Goal: Navigation & Orientation: Find specific page/section

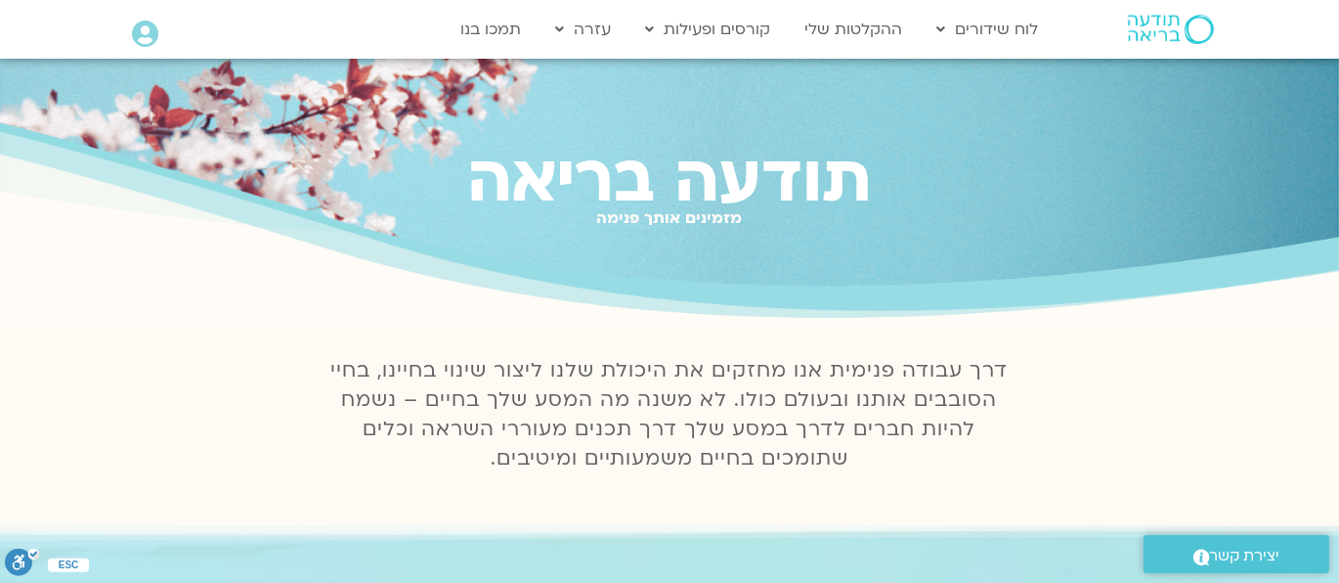
click at [146, 21] on icon at bounding box center [145, 34] width 26 height 27
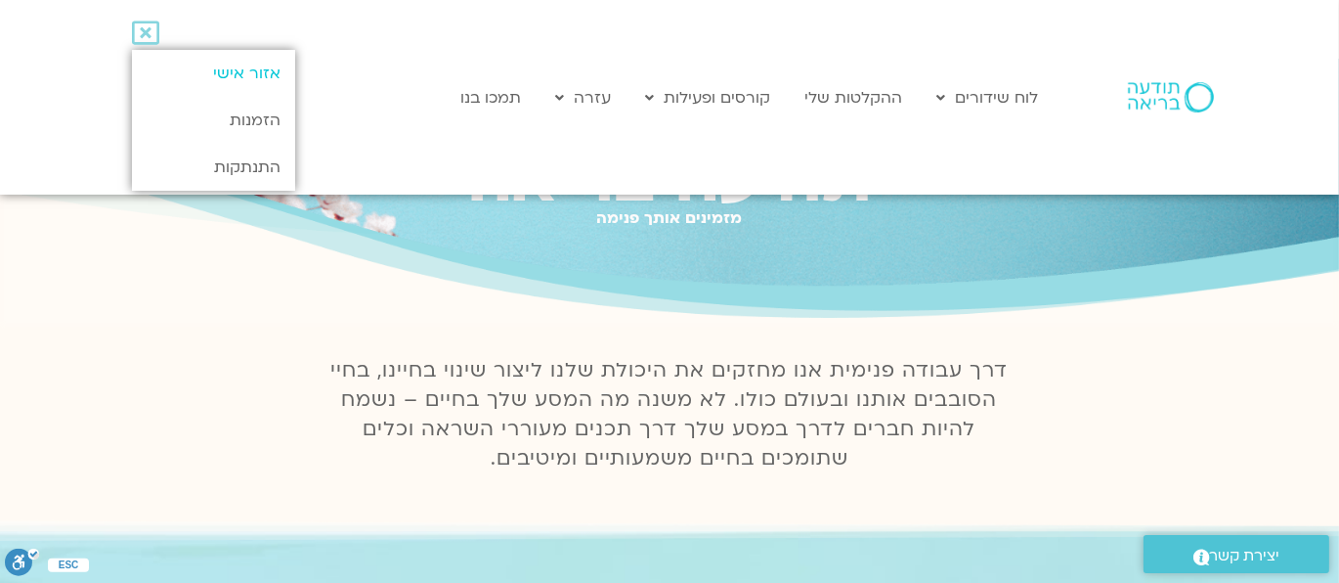
click at [271, 78] on link "אזור אישי" at bounding box center [213, 73] width 163 height 47
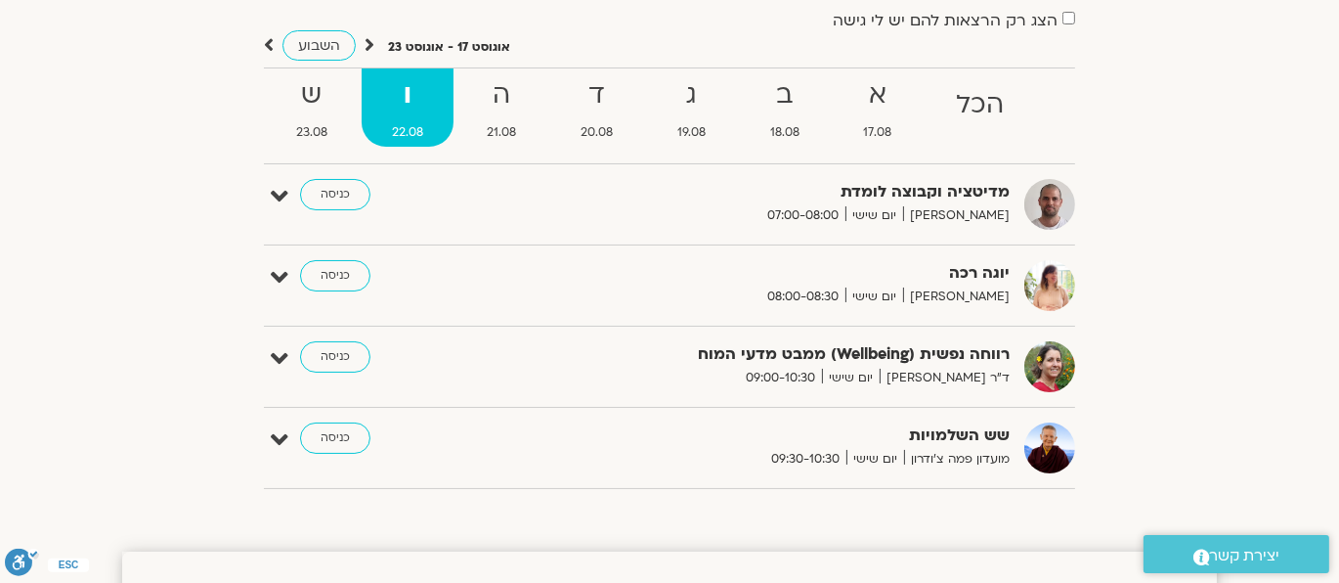
scroll to position [118, 0]
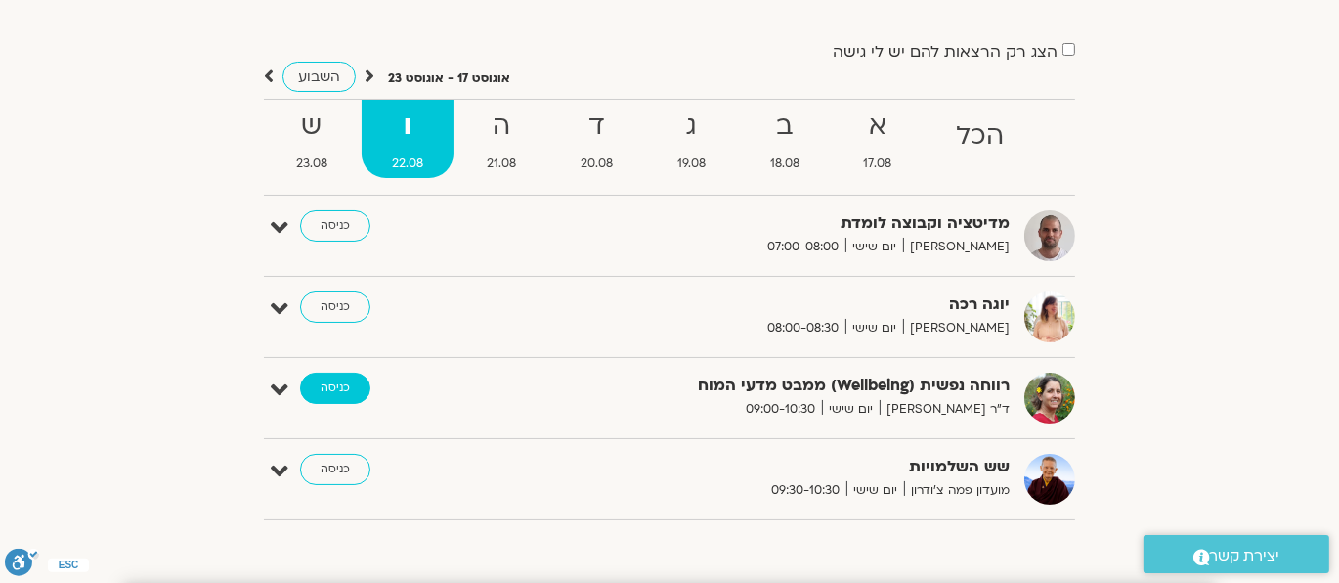
click at [315, 379] on link "כניסה" at bounding box center [335, 387] width 70 height 31
